Goal: Task Accomplishment & Management: Manage account settings

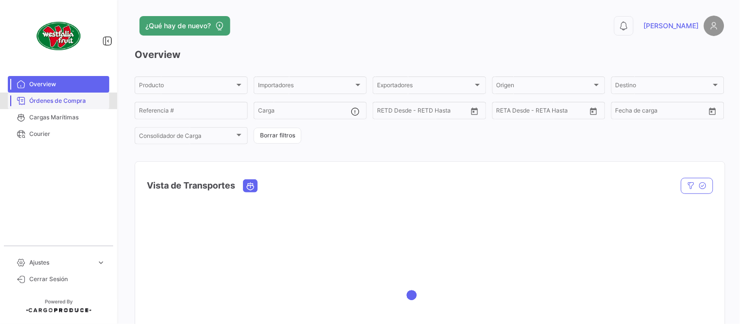
click at [72, 101] on span "Órdenes de Compra" at bounding box center [67, 101] width 76 height 9
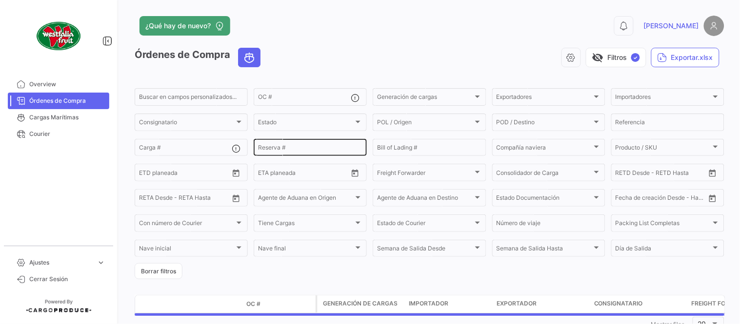
click at [277, 148] on input "Reserva #" at bounding box center [310, 149] width 104 height 7
paste input "257220162"
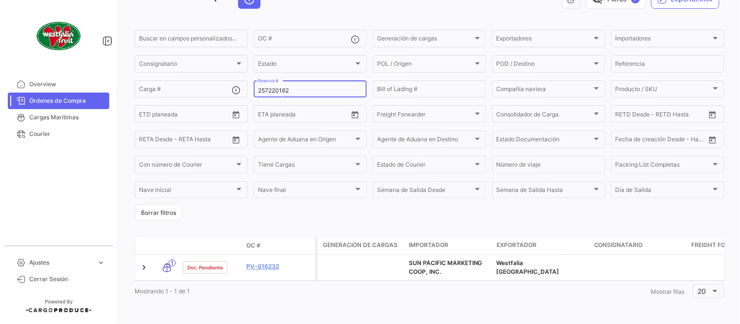
scroll to position [66, 0]
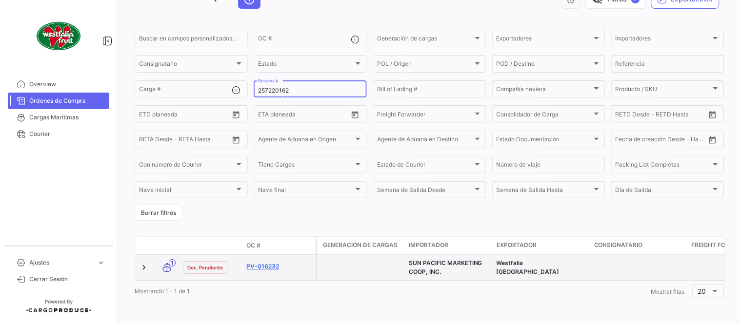
type input "257220162"
click at [271, 262] on link "PV-016232" at bounding box center [278, 266] width 65 height 9
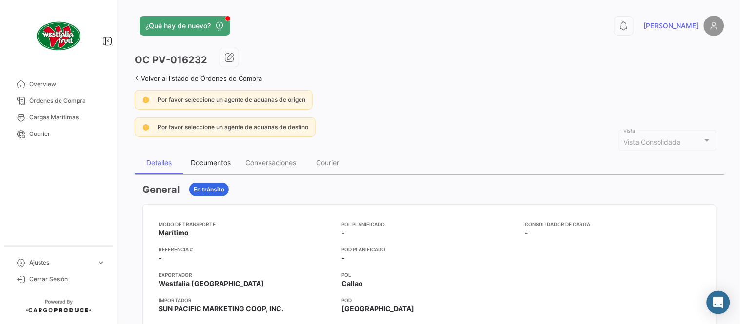
click at [220, 167] on div "Documentos" at bounding box center [210, 162] width 55 height 23
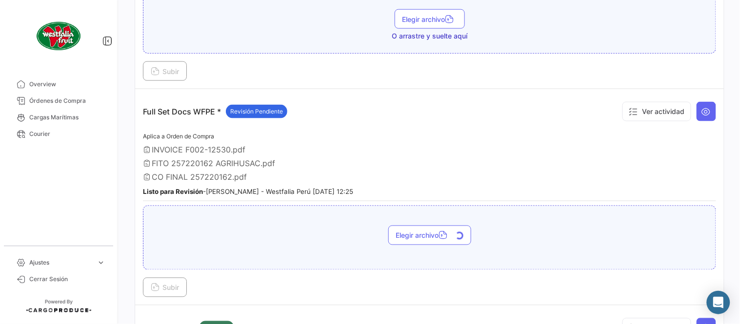
scroll to position [324, 0]
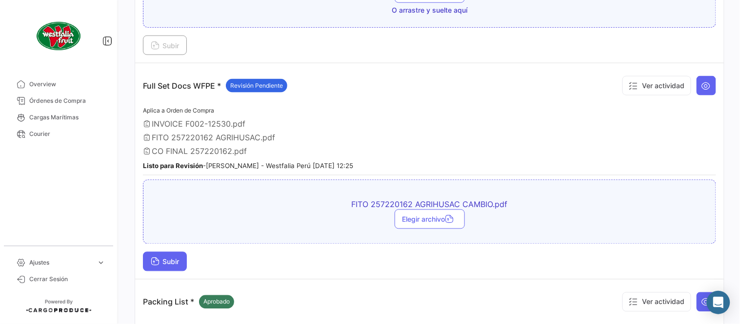
click at [176, 261] on span "Subir" at bounding box center [165, 262] width 28 height 8
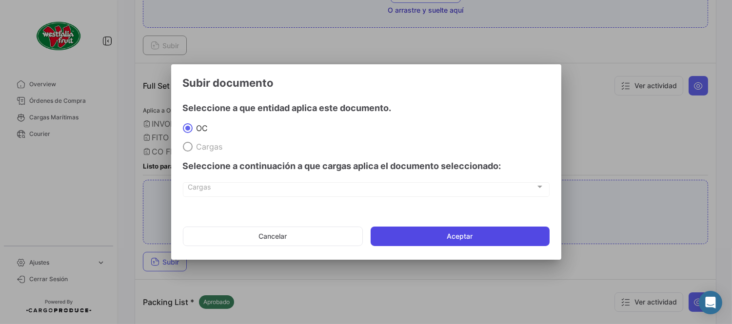
click at [481, 238] on button "Aceptar" at bounding box center [460, 237] width 179 height 20
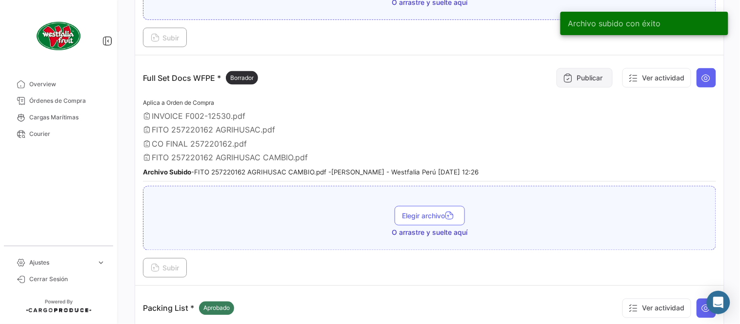
click at [581, 80] on button "Publicar" at bounding box center [585, 78] width 56 height 20
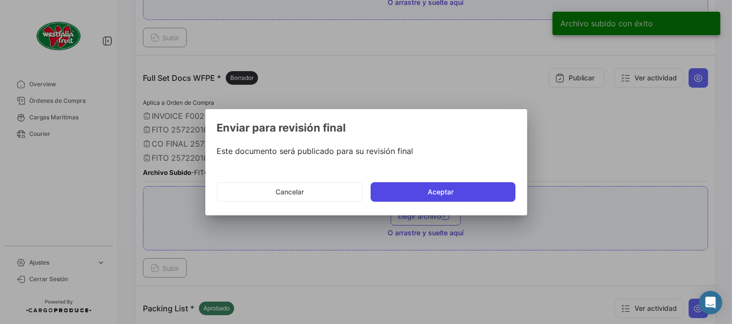
click at [463, 188] on button "Aceptar" at bounding box center [443, 192] width 145 height 20
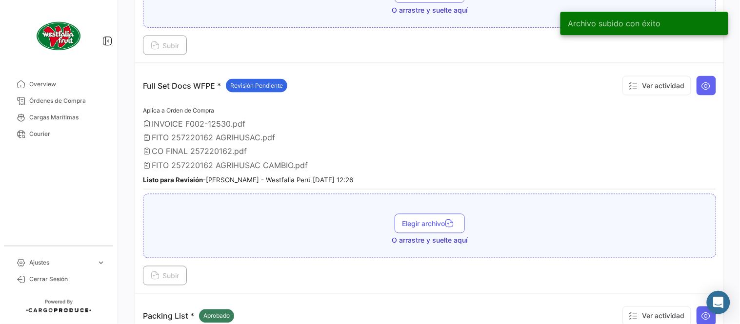
drag, startPoint x: 56, startPoint y: 101, endPoint x: 109, endPoint y: 100, distance: 53.7
click at [56, 101] on span "Órdenes de Compra" at bounding box center [67, 101] width 76 height 9
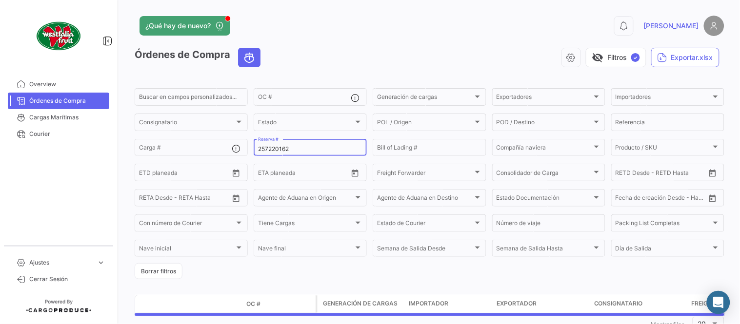
click at [274, 146] on input "257220162" at bounding box center [310, 149] width 104 height 7
paste input "11"
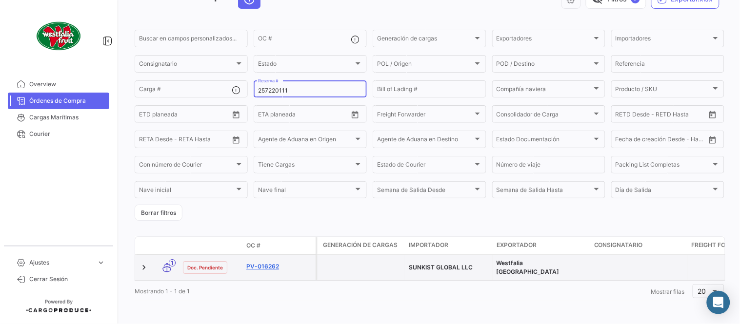
scroll to position [62, 0]
type input "257220111"
click at [270, 262] on link "PV-016262" at bounding box center [278, 266] width 65 height 9
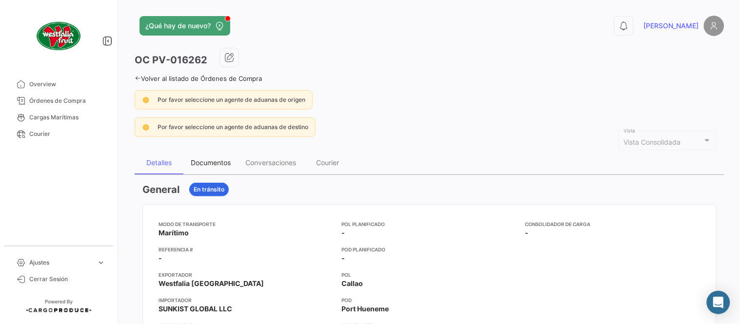
click at [213, 162] on div "Documentos" at bounding box center [211, 163] width 40 height 8
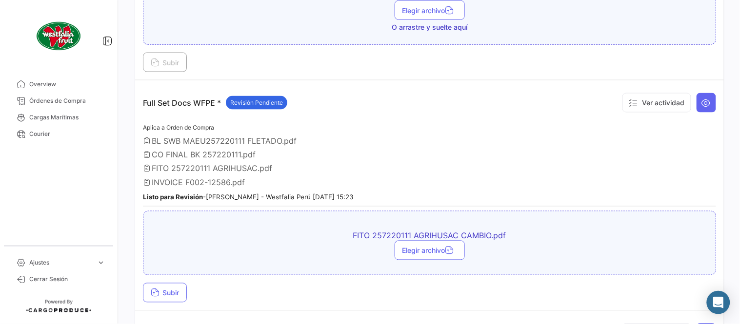
scroll to position [324, 0]
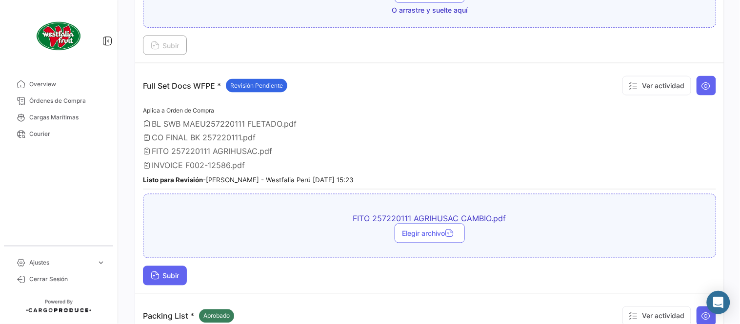
click at [180, 268] on button "Subir" at bounding box center [165, 276] width 44 height 20
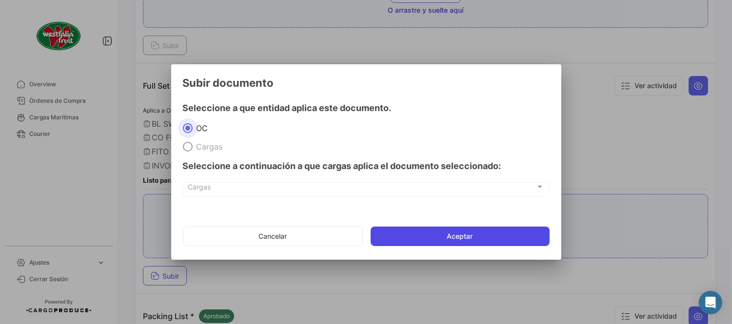
click at [473, 238] on button "Aceptar" at bounding box center [460, 237] width 179 height 20
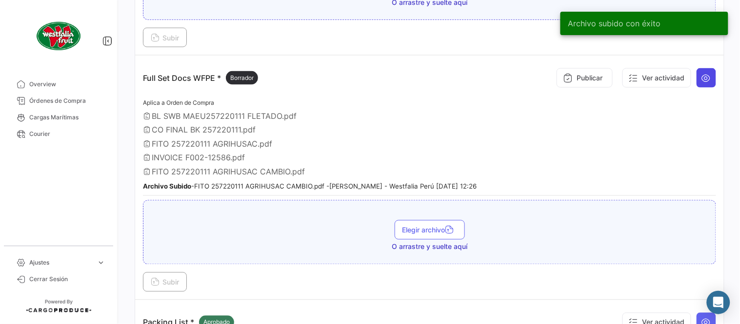
click at [697, 80] on button at bounding box center [707, 78] width 20 height 20
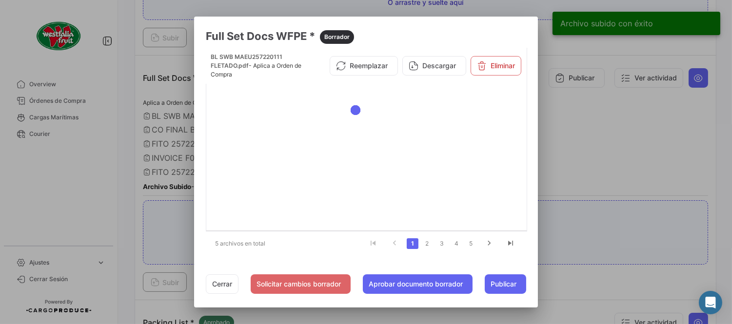
click at [449, 245] on li "3" at bounding box center [442, 244] width 15 height 17
click at [444, 244] on link "3" at bounding box center [442, 244] width 12 height 11
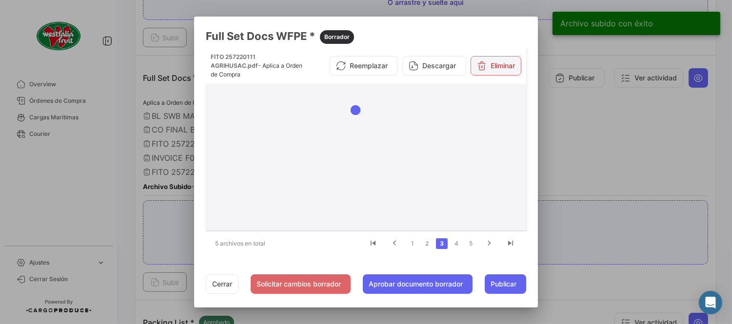
click at [498, 57] on button "Eliminar" at bounding box center [496, 66] width 51 height 20
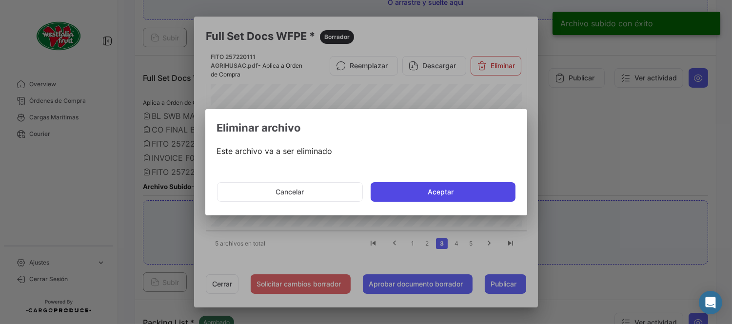
click at [441, 188] on button "Aceptar" at bounding box center [443, 192] width 145 height 20
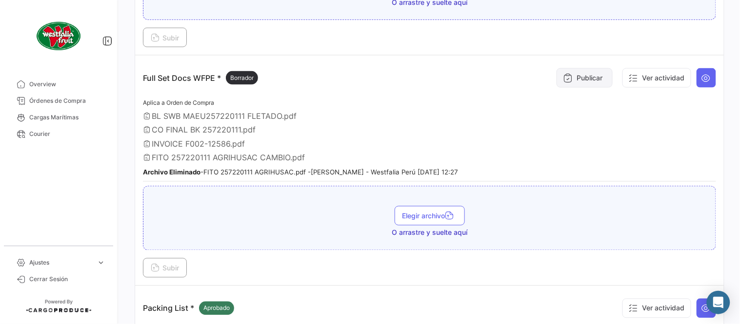
click at [601, 80] on button "Publicar" at bounding box center [585, 78] width 56 height 20
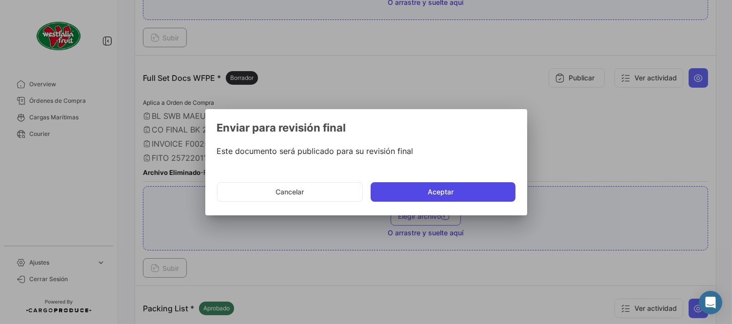
click at [505, 187] on button "Aceptar" at bounding box center [443, 192] width 145 height 20
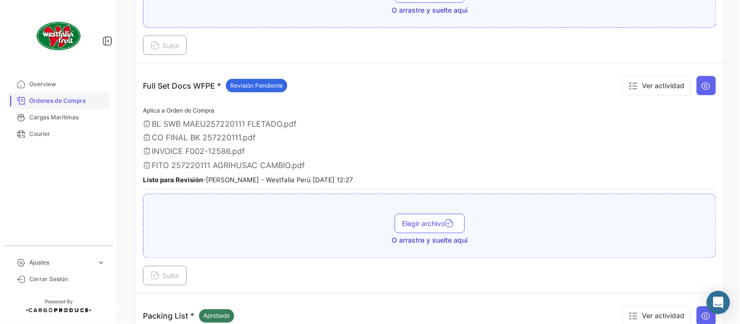
click at [75, 101] on span "Órdenes de Compra" at bounding box center [67, 101] width 76 height 9
